Goal: Information Seeking & Learning: Learn about a topic

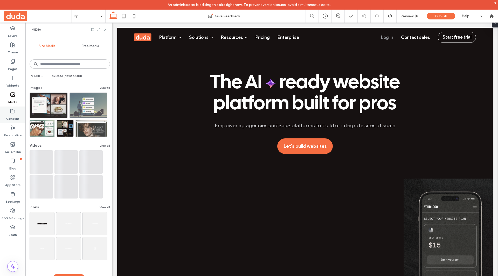
click at [13, 115] on label "Content" at bounding box center [12, 117] width 13 height 7
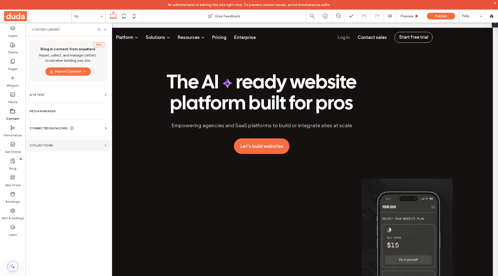
click at [51, 145] on label "Collections" at bounding box center [66, 146] width 73 height 4
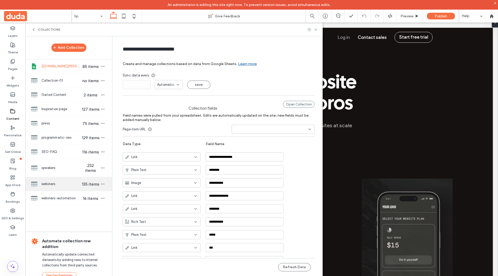
click at [72, 182] on span "webinars" at bounding box center [62, 184] width 40 height 5
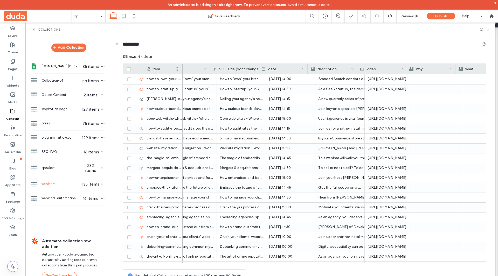
scroll to position [0, 189]
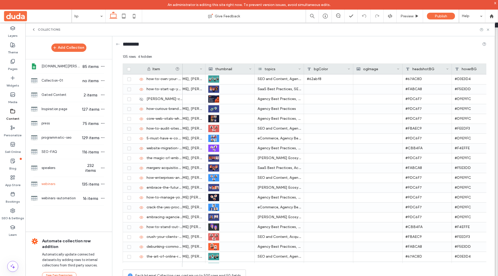
click at [276, 70] on div "topics" at bounding box center [278, 69] width 40 height 10
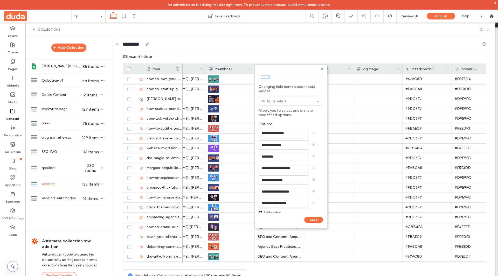
click at [268, 41] on div "********" at bounding box center [305, 45] width 364 height 10
